Goal: Register for event/course

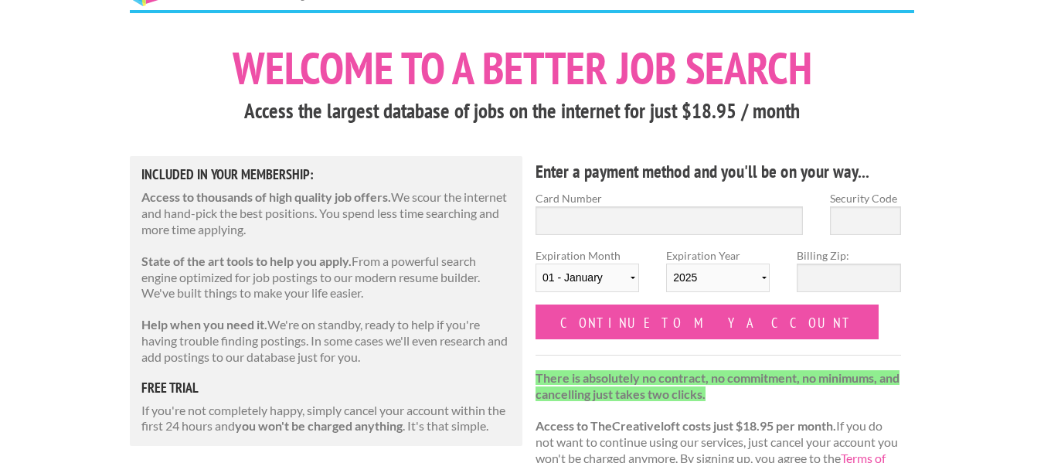
scroll to position [55, 0]
click at [713, 213] on input "Card Number" at bounding box center [669, 221] width 267 height 29
type input "[CREDIT_CARD_NUMBER]"
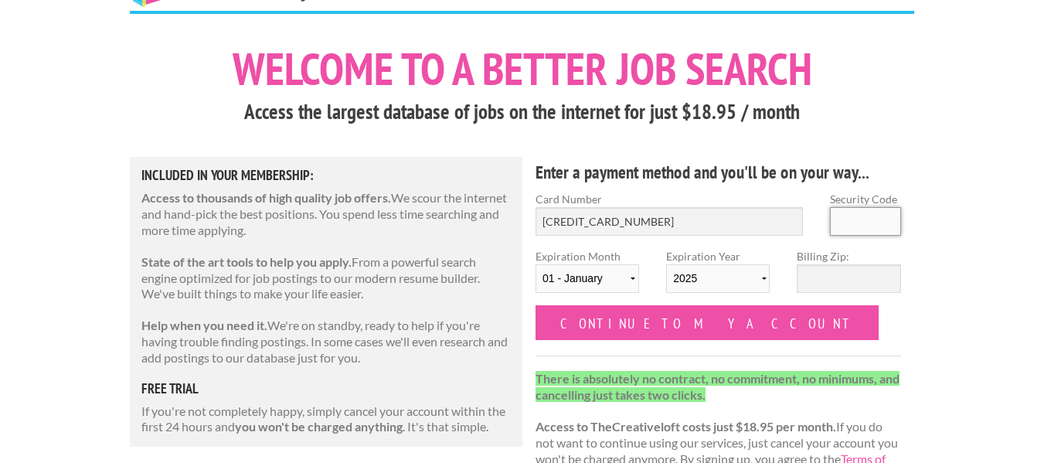
type input "405"
select select "06"
select select "2029"
click at [836, 270] on input "Billing Zip:" at bounding box center [849, 278] width 104 height 29
type input "39429"
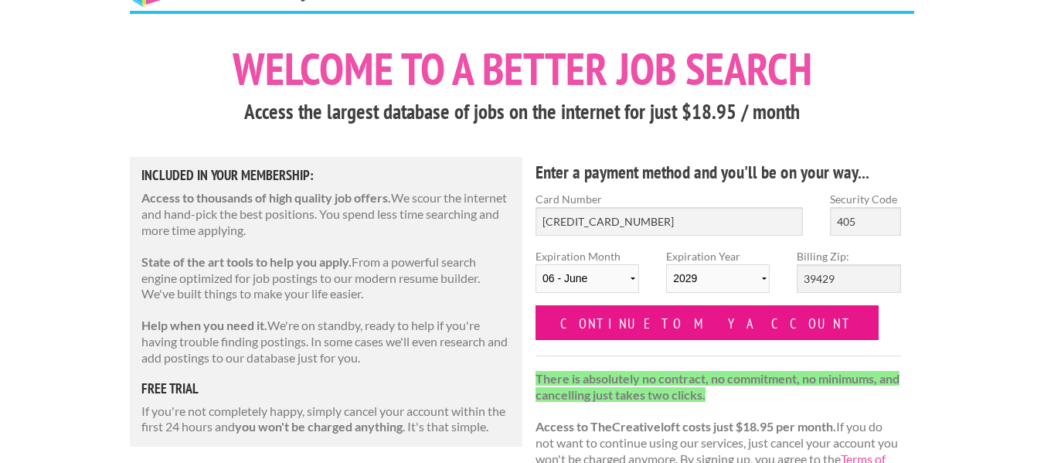
click at [675, 324] on input "Continue to my account" at bounding box center [707, 322] width 343 height 35
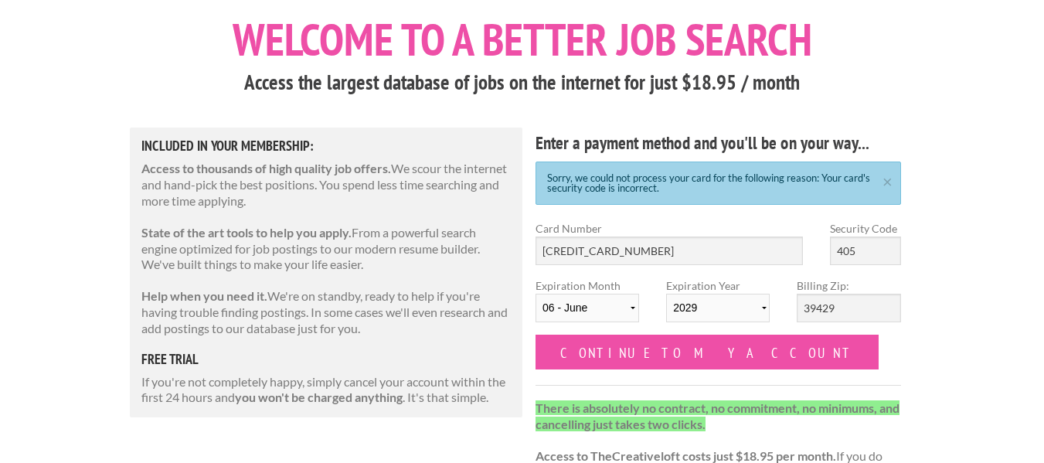
scroll to position [87, 0]
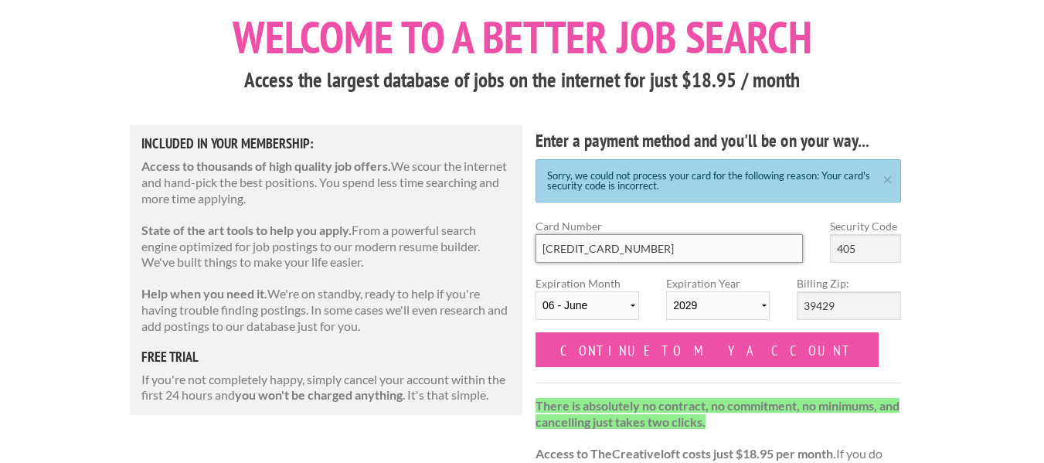
click at [685, 249] on input "[CREDIT_CARD_NUMBER]" at bounding box center [669, 248] width 267 height 29
click at [673, 237] on input "[CREDIT_CARD_NUMBER]" at bounding box center [669, 248] width 267 height 29
click at [701, 209] on div "Enter a payment method and you'll be on your way... Sorry, we could not process…" at bounding box center [718, 325] width 393 height 400
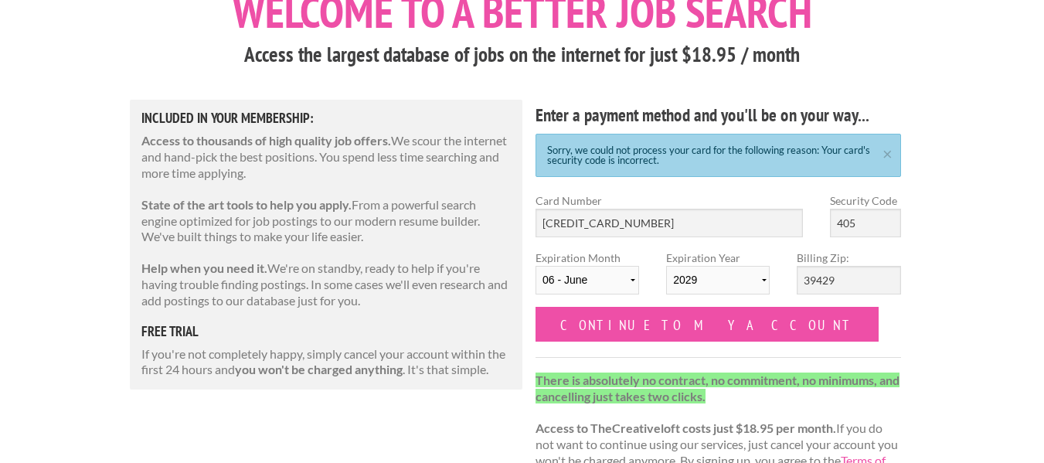
scroll to position [0, 0]
